Goal: Navigation & Orientation: Find specific page/section

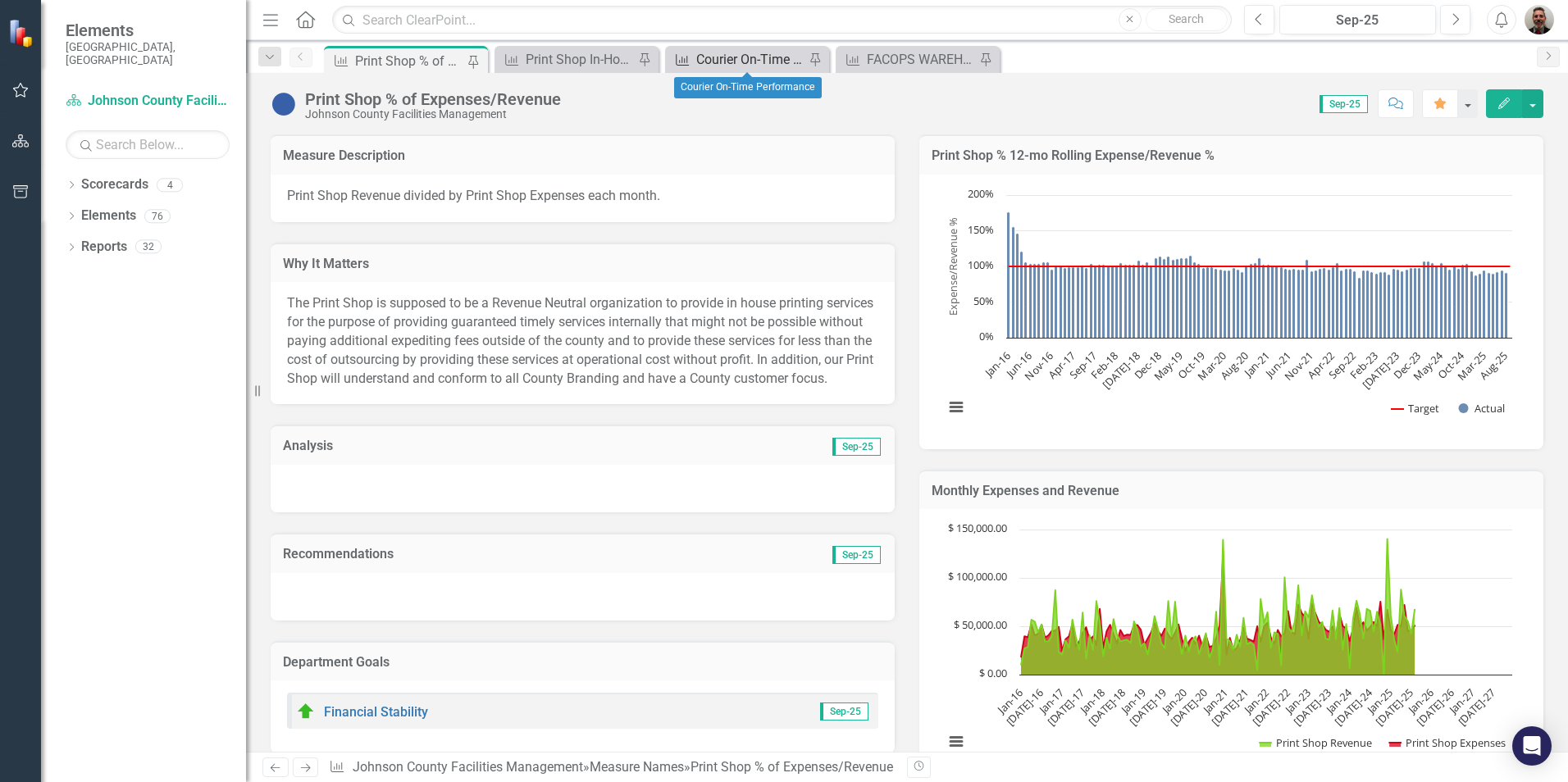
click at [719, 54] on div "Courier On-Time Performance" at bounding box center [750, 59] width 108 height 20
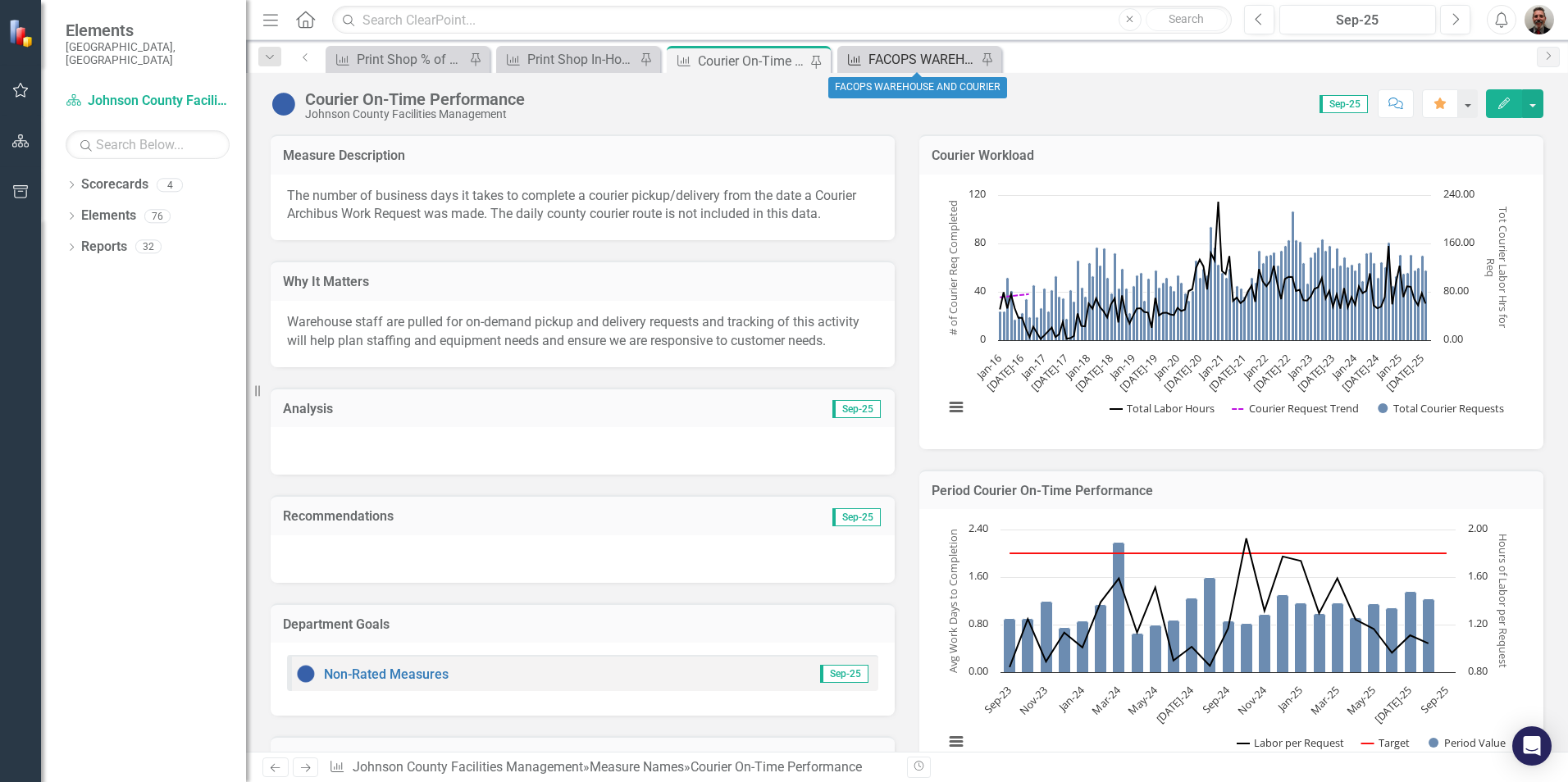
click at [889, 62] on div "FACOPS WAREHOUSE AND COURIER" at bounding box center [922, 59] width 108 height 20
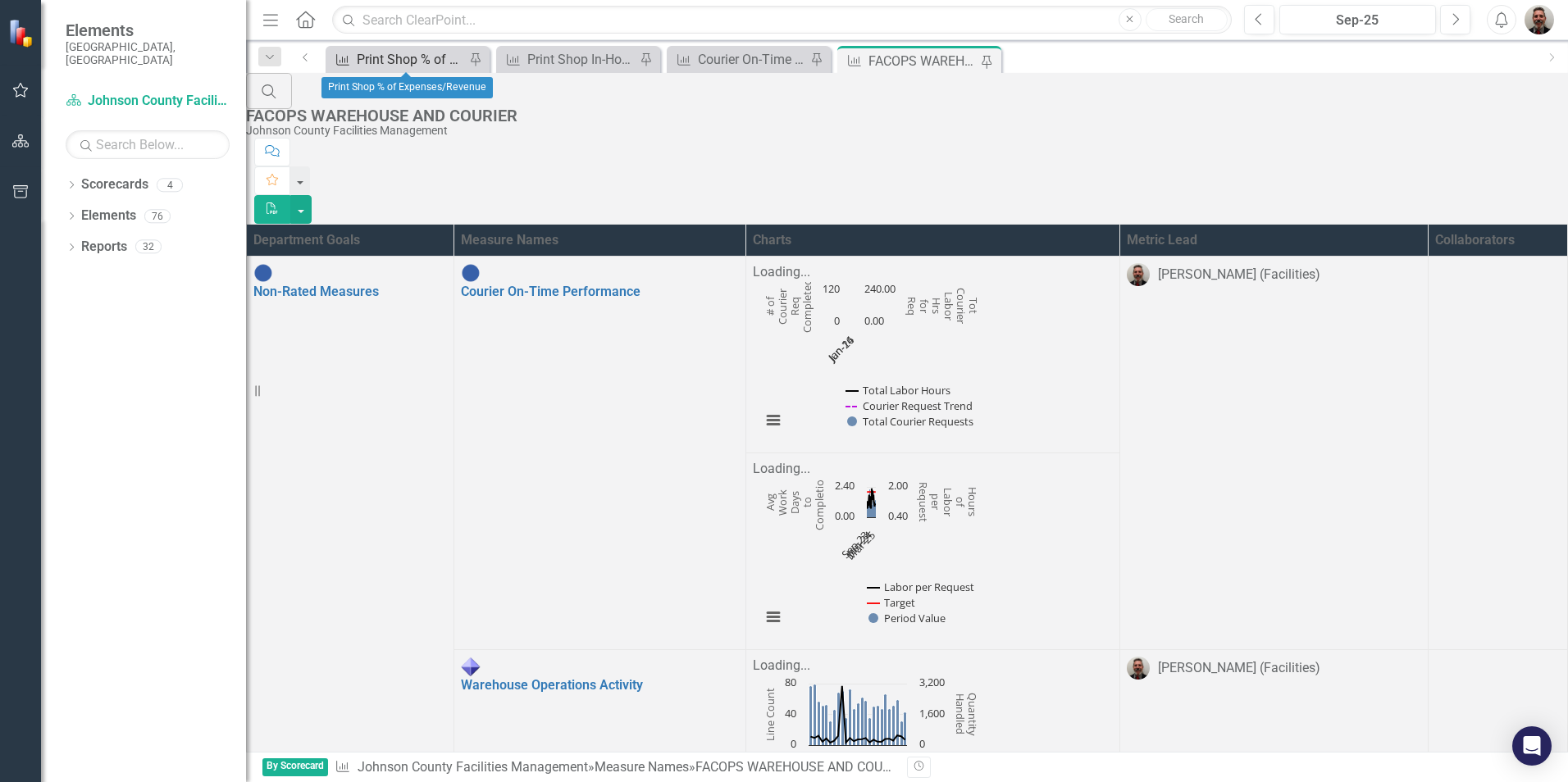
click at [419, 64] on div "Print Shop % of Expenses/Revenue" at bounding box center [410, 59] width 108 height 20
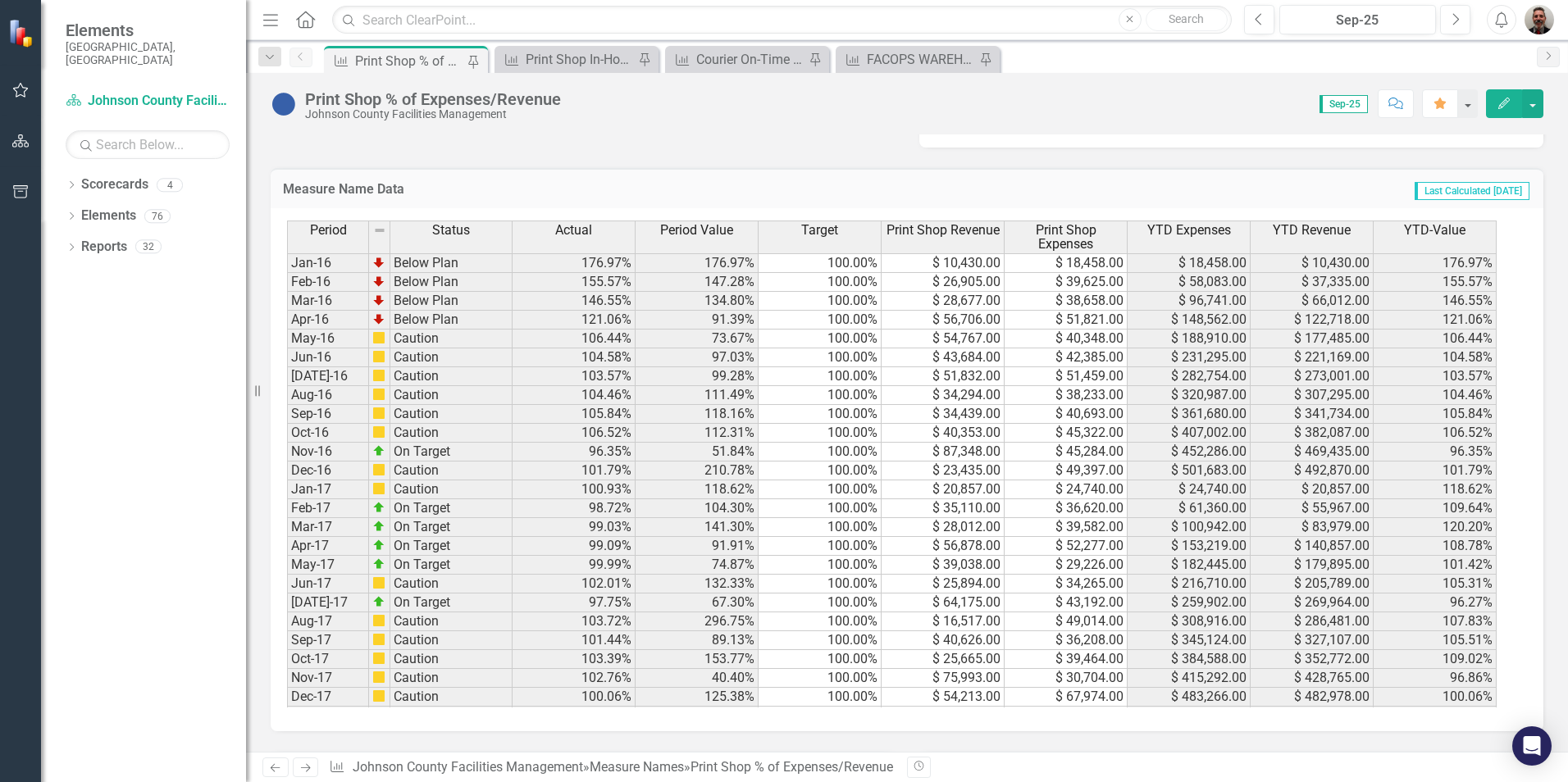
scroll to position [902, 0]
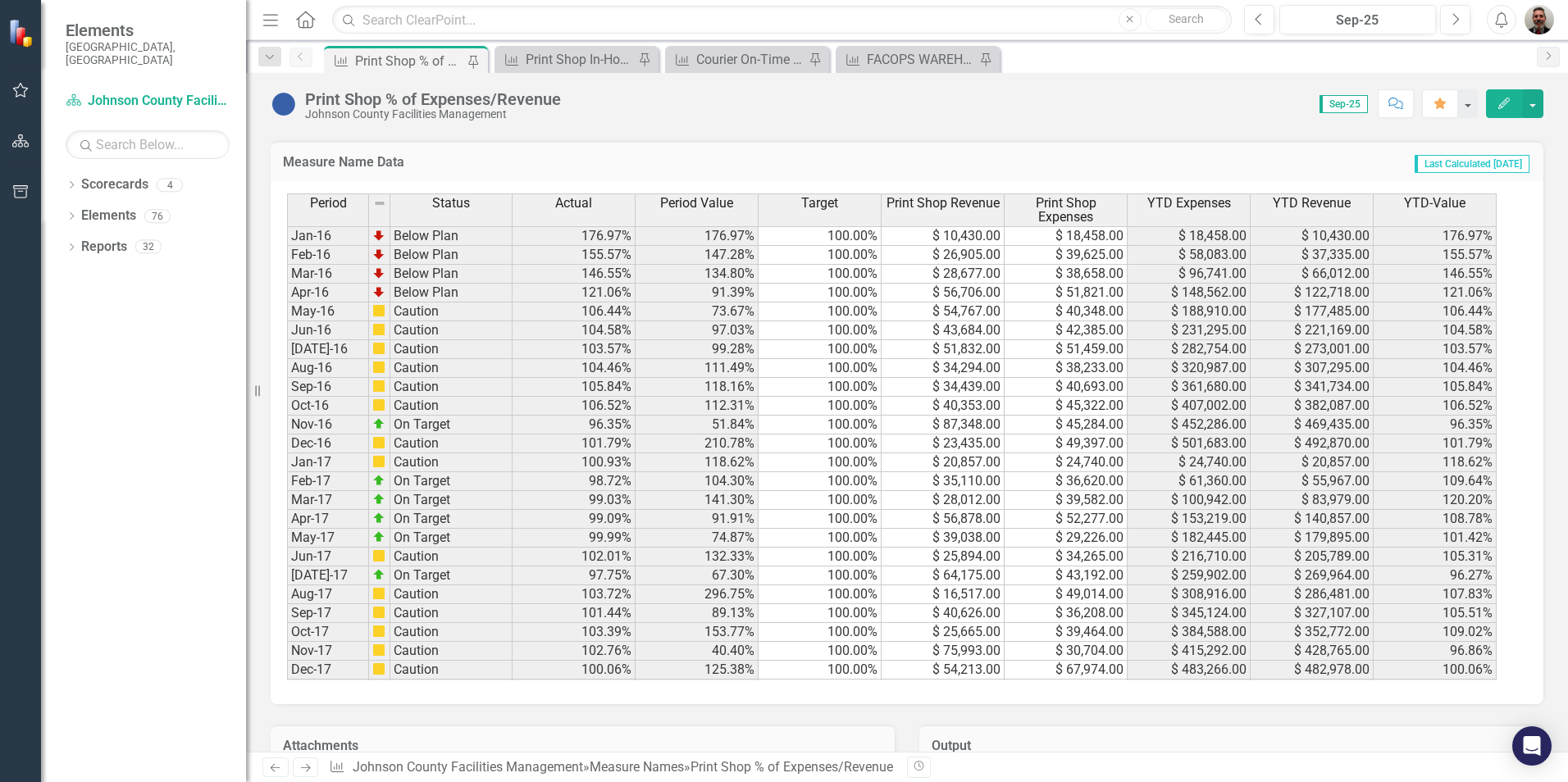
click at [287, 375] on div "Period Status Actual Period Value Target Print Shop Revenue Print Shop Expenses…" at bounding box center [287, 465] width 0 height 543
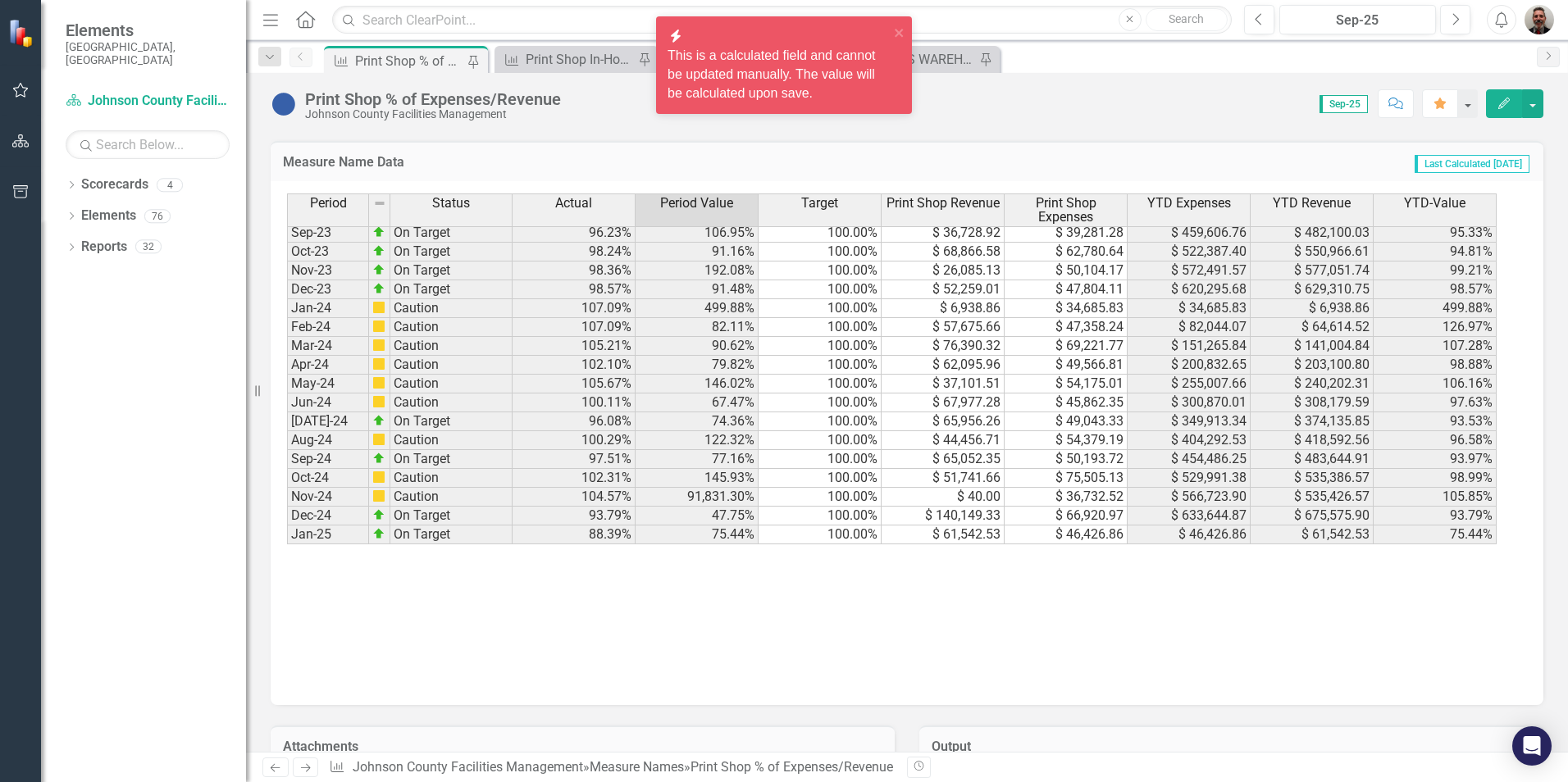
scroll to position [0, 0]
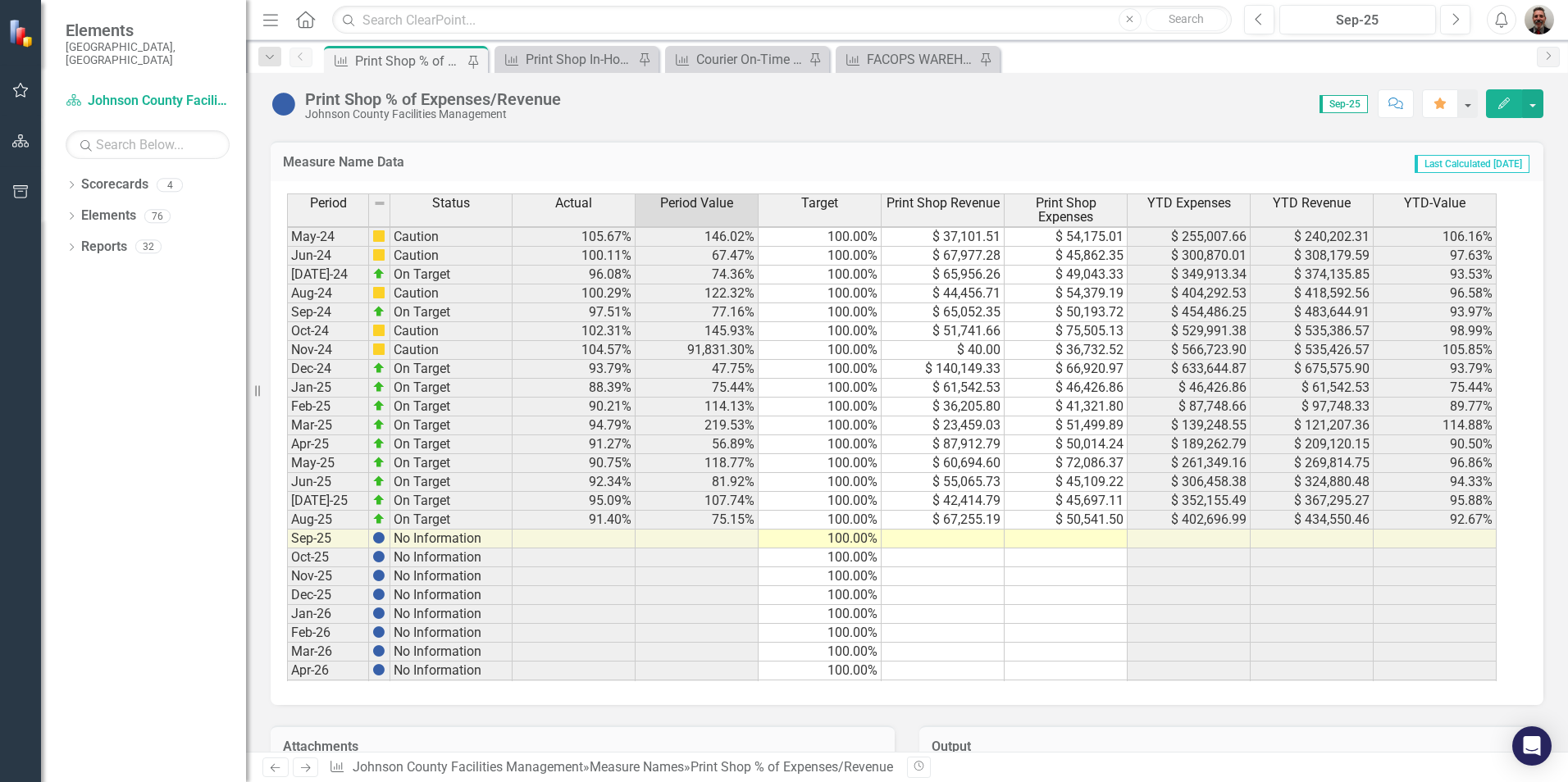
click at [1538, 14] on img "button" at bounding box center [1539, 19] width 30 height 30
click at [1476, 202] on link "Logout Log Out" at bounding box center [1489, 207] width 130 height 30
